Goal: Task Accomplishment & Management: Use online tool/utility

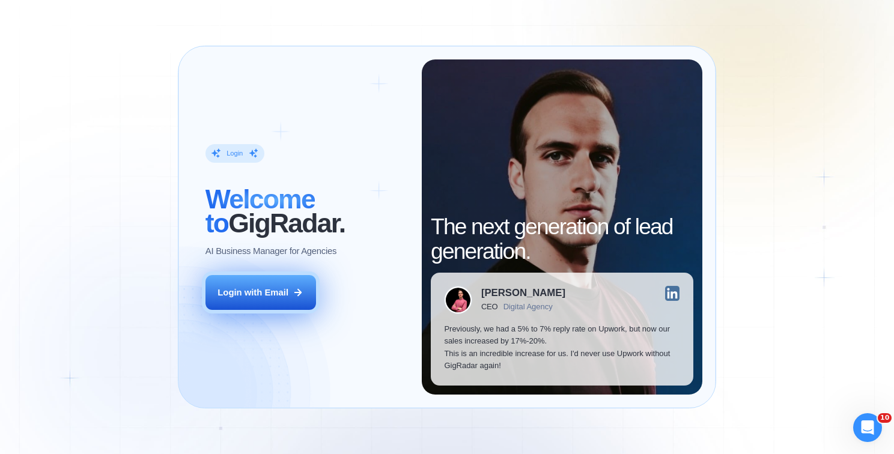
click at [279, 306] on button "Login with Email" at bounding box center [260, 292] width 111 height 35
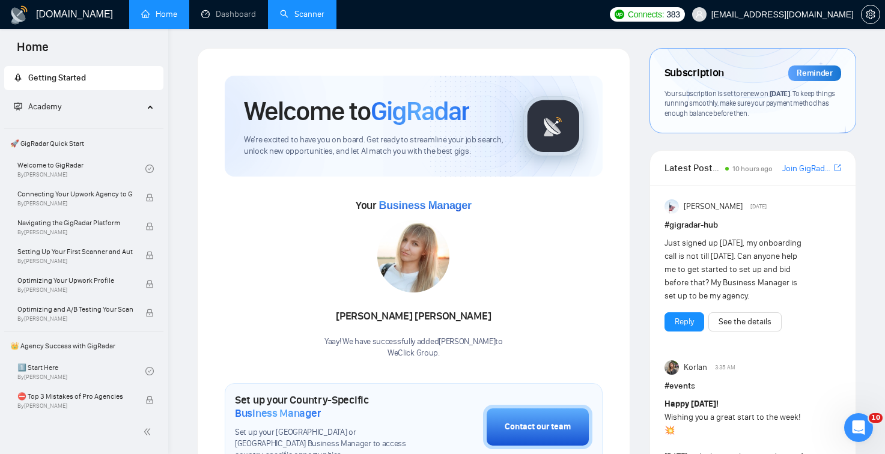
click at [311, 14] on link "Scanner" at bounding box center [302, 14] width 44 height 10
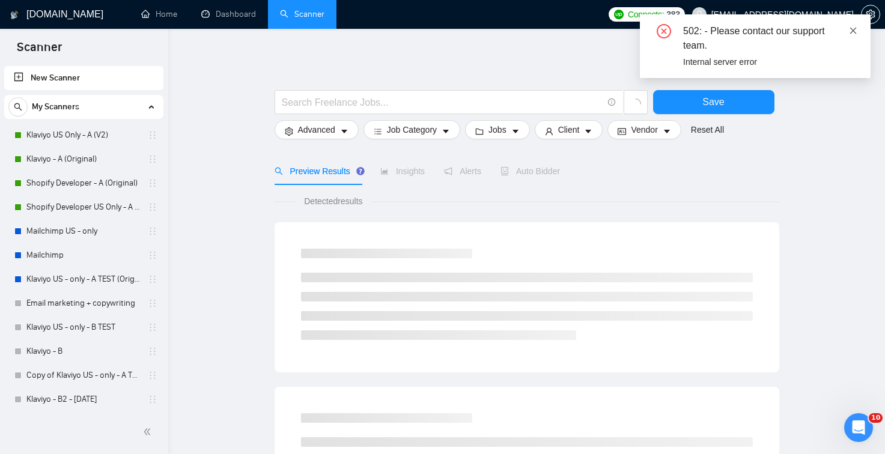
click at [857, 35] on span at bounding box center [853, 31] width 8 height 10
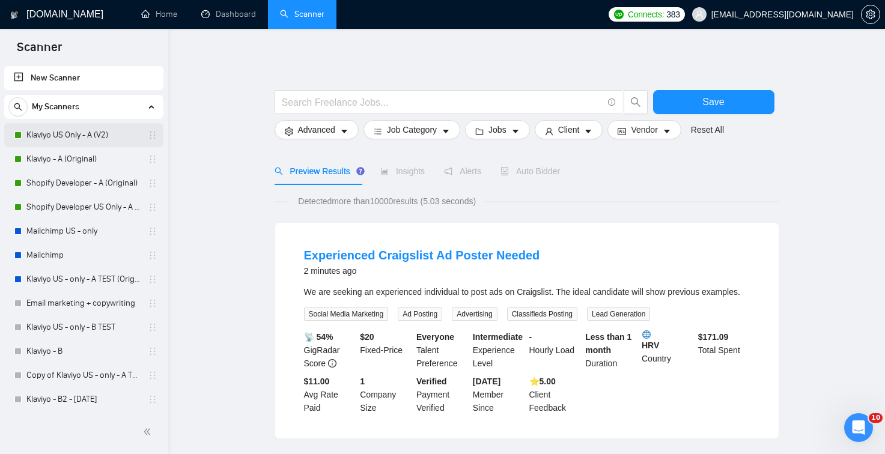
click at [60, 139] on link "Klaviyo US Only - A (V2)" at bounding box center [83, 135] width 114 height 24
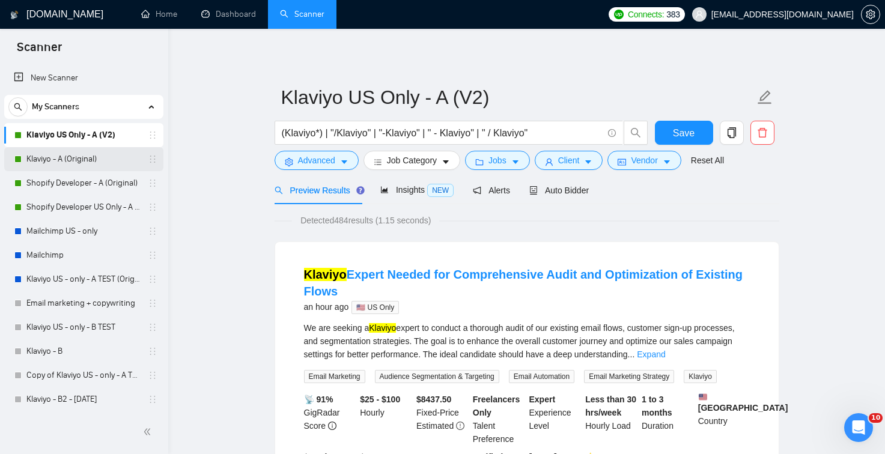
click at [91, 149] on link "Klaviyo - A (Original)" at bounding box center [83, 159] width 114 height 24
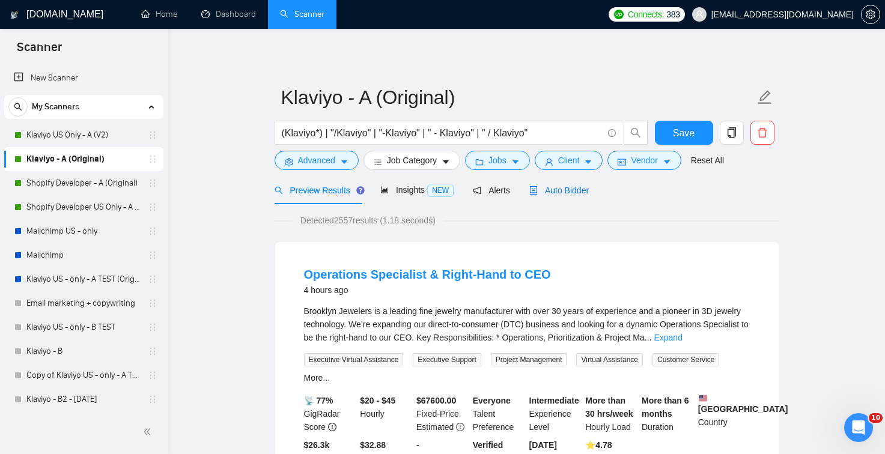
click at [565, 195] on span "Auto Bidder" at bounding box center [558, 191] width 59 height 10
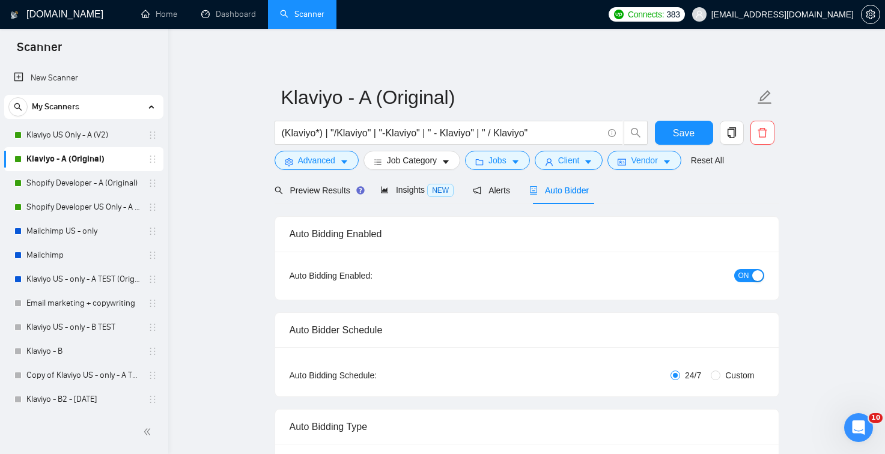
checkbox input "true"
click at [64, 129] on link "Klaviyo US Only - A (V2)" at bounding box center [83, 135] width 114 height 24
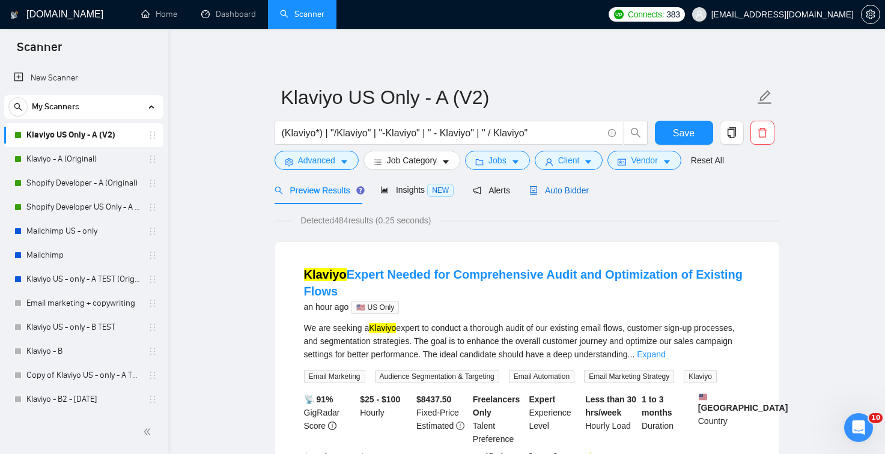
click at [577, 188] on span "Auto Bidder" at bounding box center [558, 191] width 59 height 10
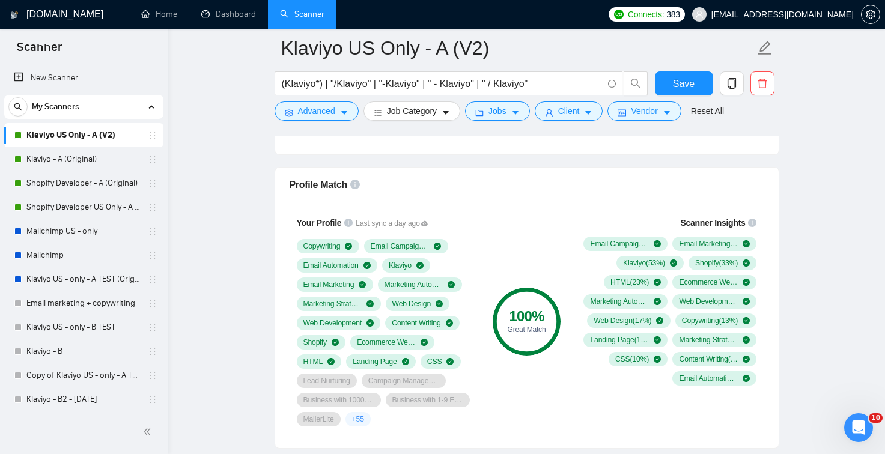
scroll to position [773, 0]
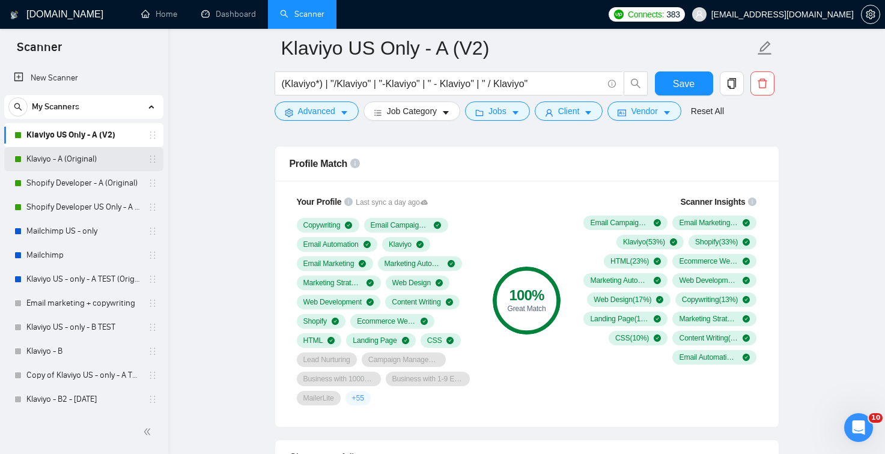
click at [78, 164] on link "Klaviyo - A (Original)" at bounding box center [83, 159] width 114 height 24
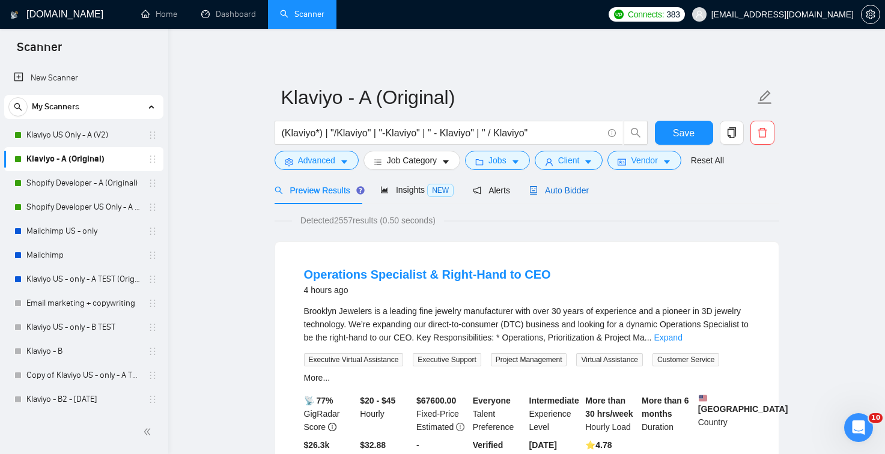
click at [577, 190] on span "Auto Bidder" at bounding box center [558, 191] width 59 height 10
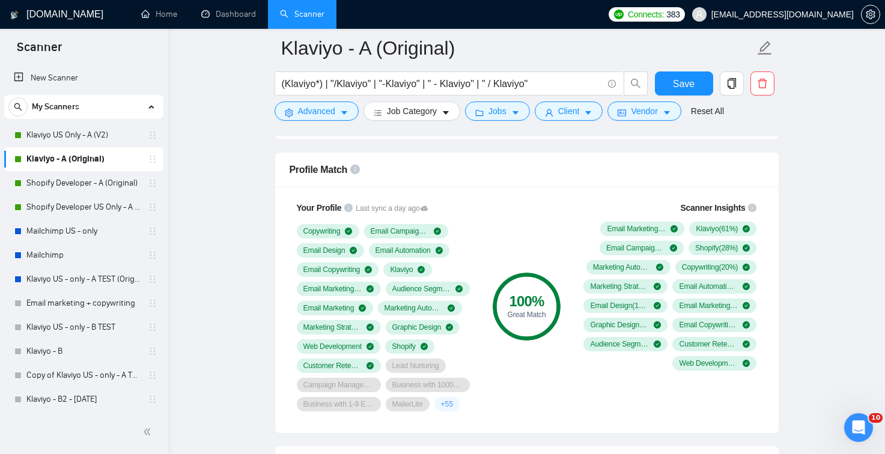
scroll to position [782, 0]
